Goal: Transaction & Acquisition: Purchase product/service

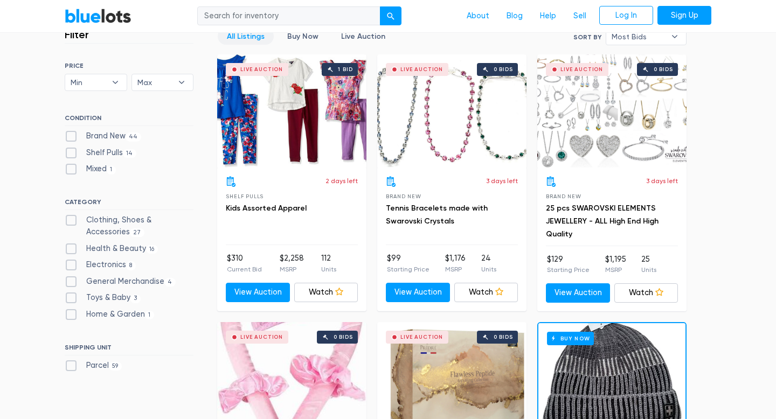
scroll to position [305, 0]
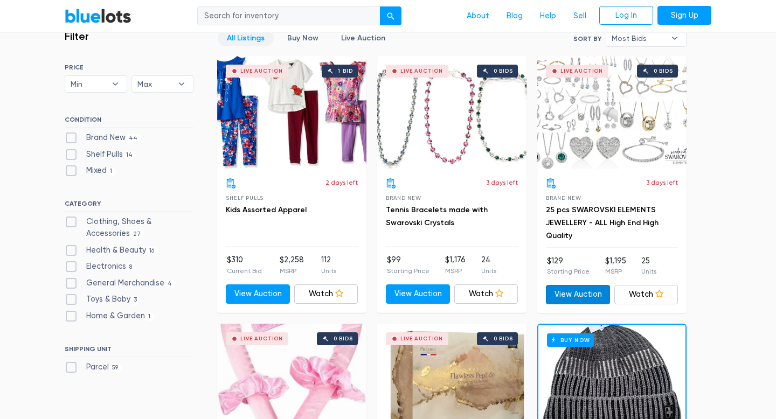
click at [587, 289] on link "View Auction" at bounding box center [578, 294] width 64 height 19
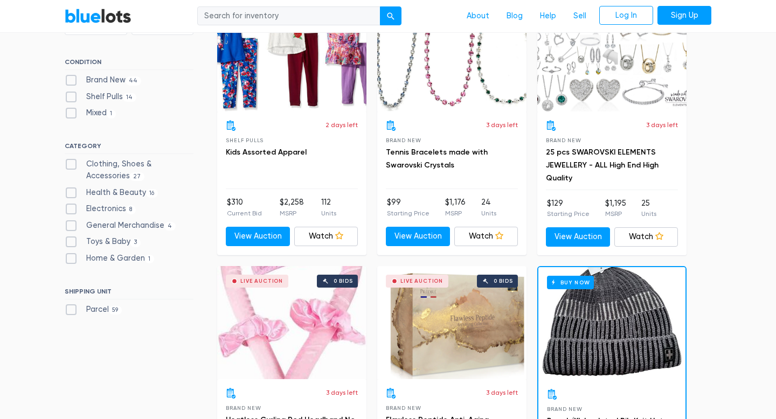
scroll to position [364, 0]
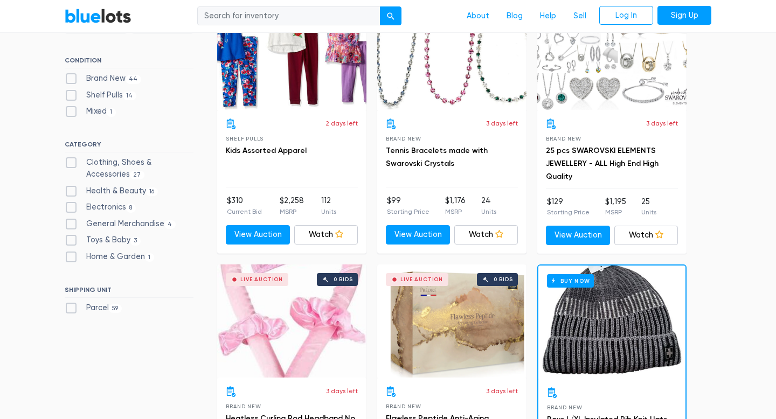
click at [73, 162] on label "Clothing, Shoes & Accessories 27" at bounding box center [129, 168] width 129 height 23
click at [72, 162] on Accessories"] "Clothing, Shoes & Accessories 27" at bounding box center [68, 160] width 7 height 7
checkbox Accessories"] "true"
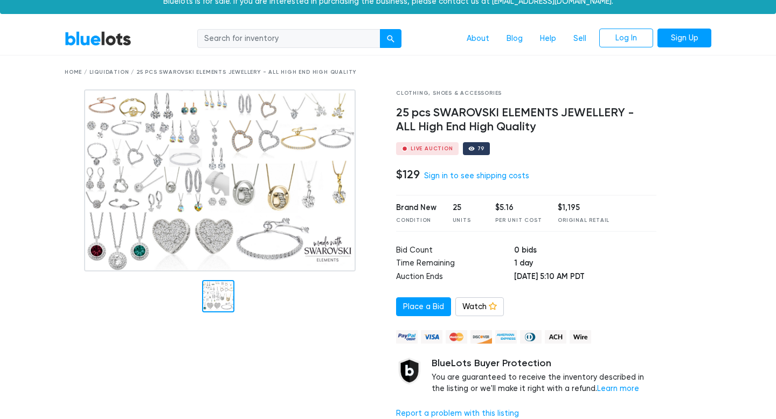
scroll to position [18, 0]
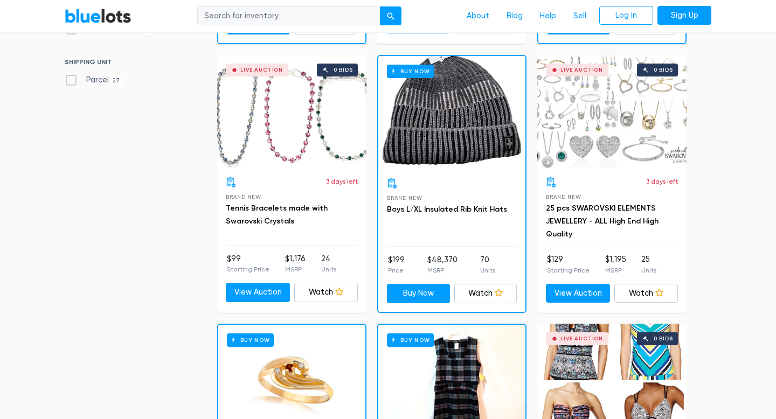
scroll to position [586, 0]
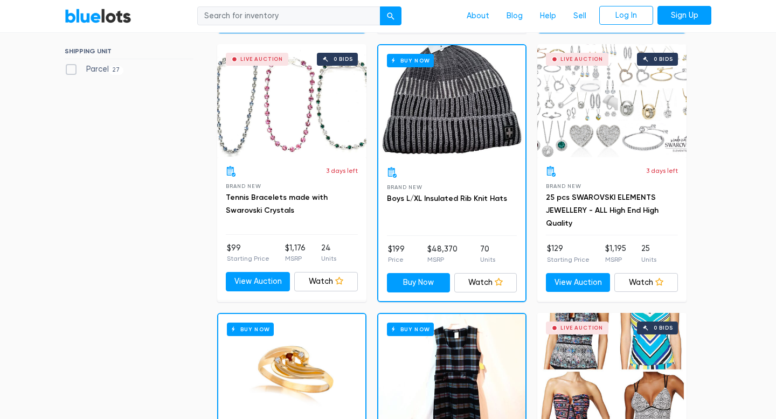
click at [632, 132] on div "Live Auction 0 bids" at bounding box center [611, 100] width 149 height 113
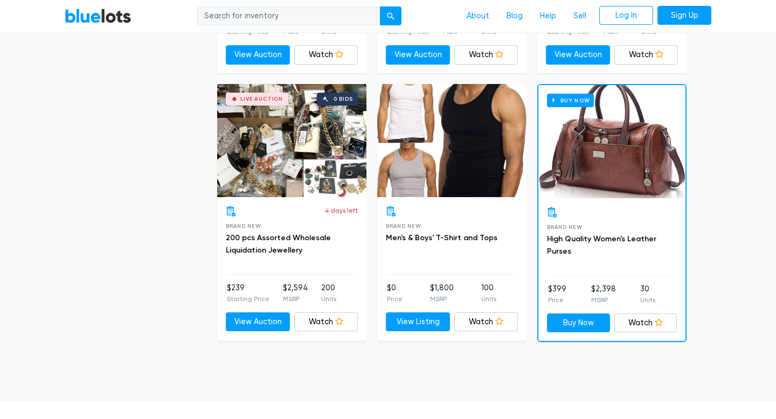
scroll to position [2952, 0]
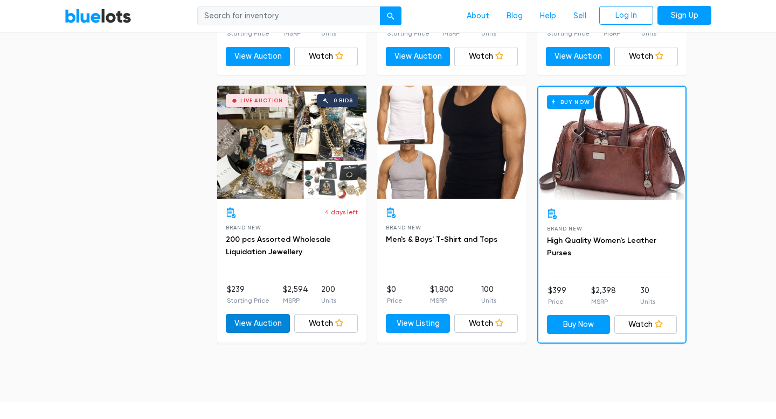
click at [251, 316] on link "View Auction" at bounding box center [258, 323] width 64 height 19
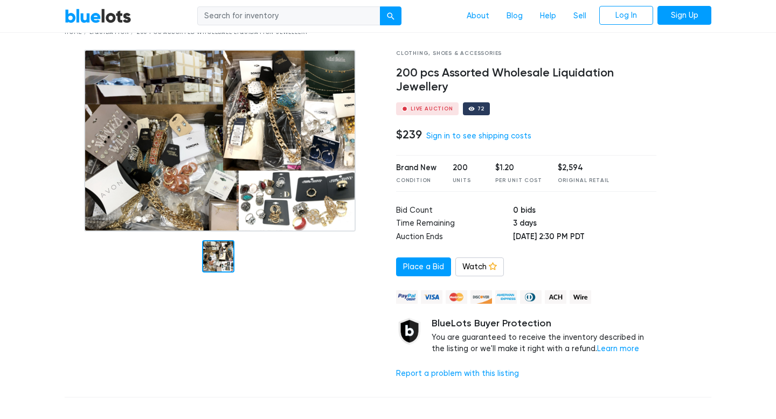
scroll to position [27, 0]
